Goal: Find specific page/section: Find specific page/section

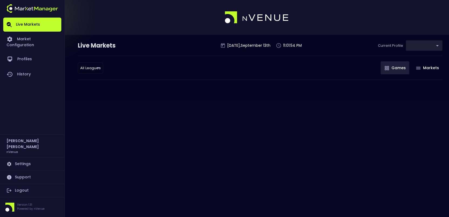
type input "0d810fa5-e353-4d9c-b11d-31f095cae871"
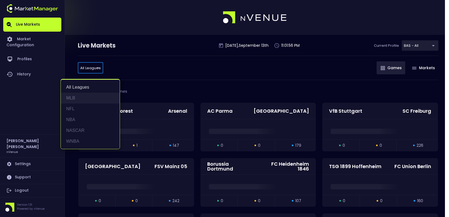
click at [85, 95] on li "MLB" at bounding box center [90, 98] width 59 height 11
type input "MLB"
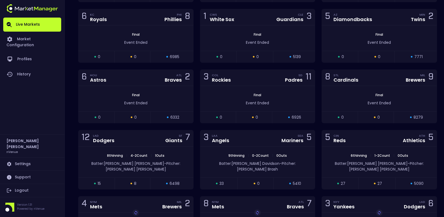
scroll to position [216, 0]
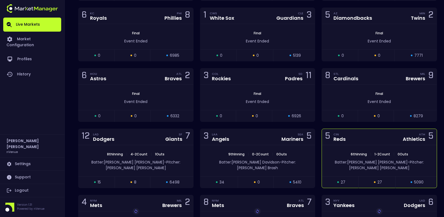
click at [379, 135] on div "5 CIN Reds ATH Athletics 5" at bounding box center [379, 137] width 115 height 16
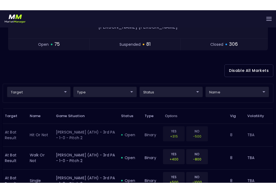
scroll to position [108, 0]
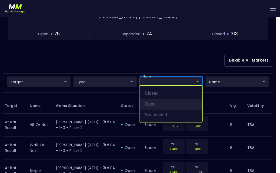
click at [161, 104] on li "open" at bounding box center [170, 104] width 63 height 11
type input "open"
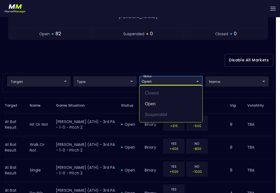
click at [128, 52] on div at bounding box center [140, 96] width 280 height 193
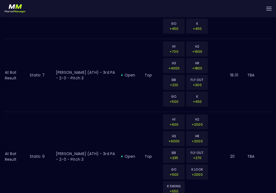
scroll to position [728, 0]
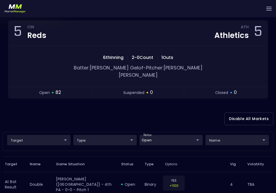
scroll to position [0, 0]
